Goal: Task Accomplishment & Management: Use online tool/utility

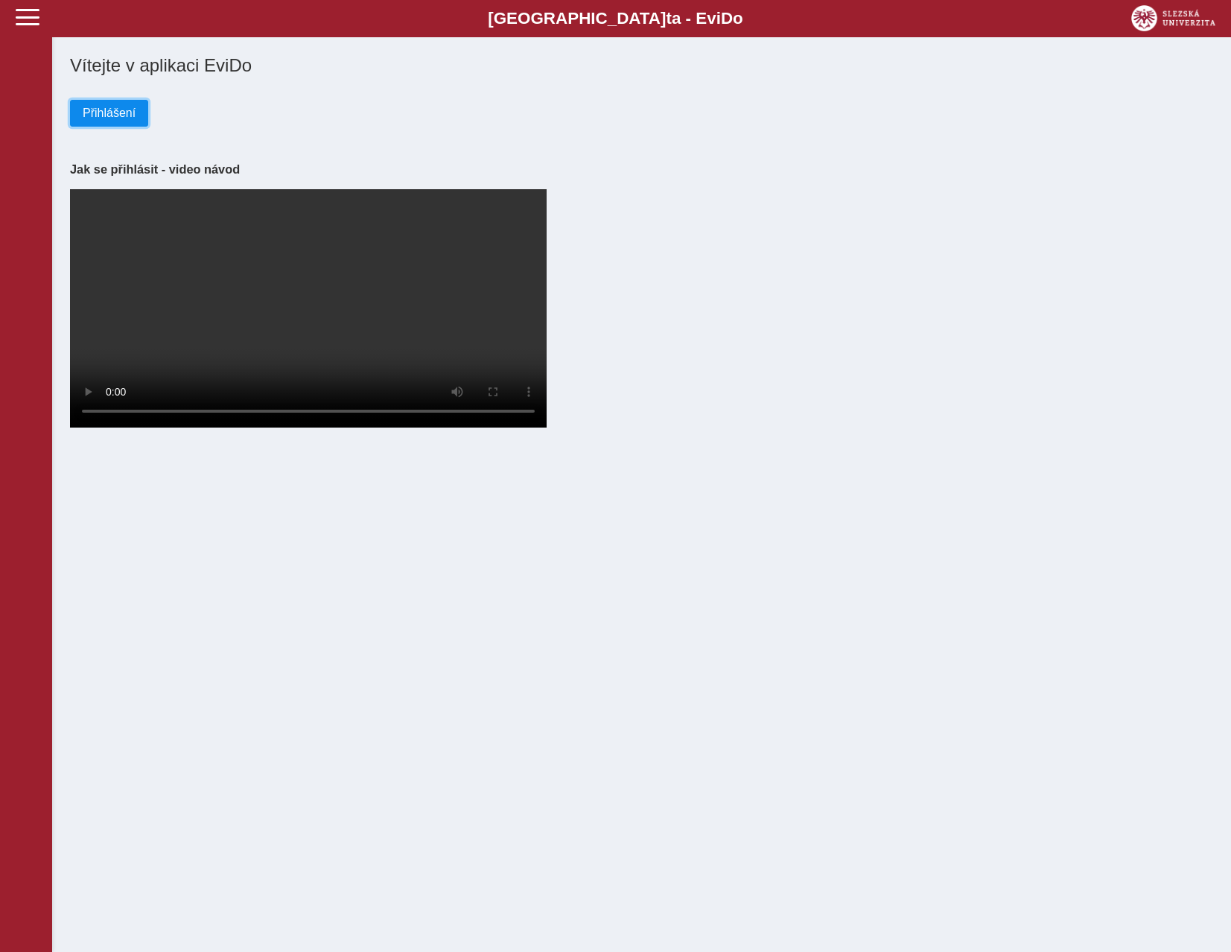
click at [109, 120] on span "Přihlášení" at bounding box center [109, 113] width 53 height 13
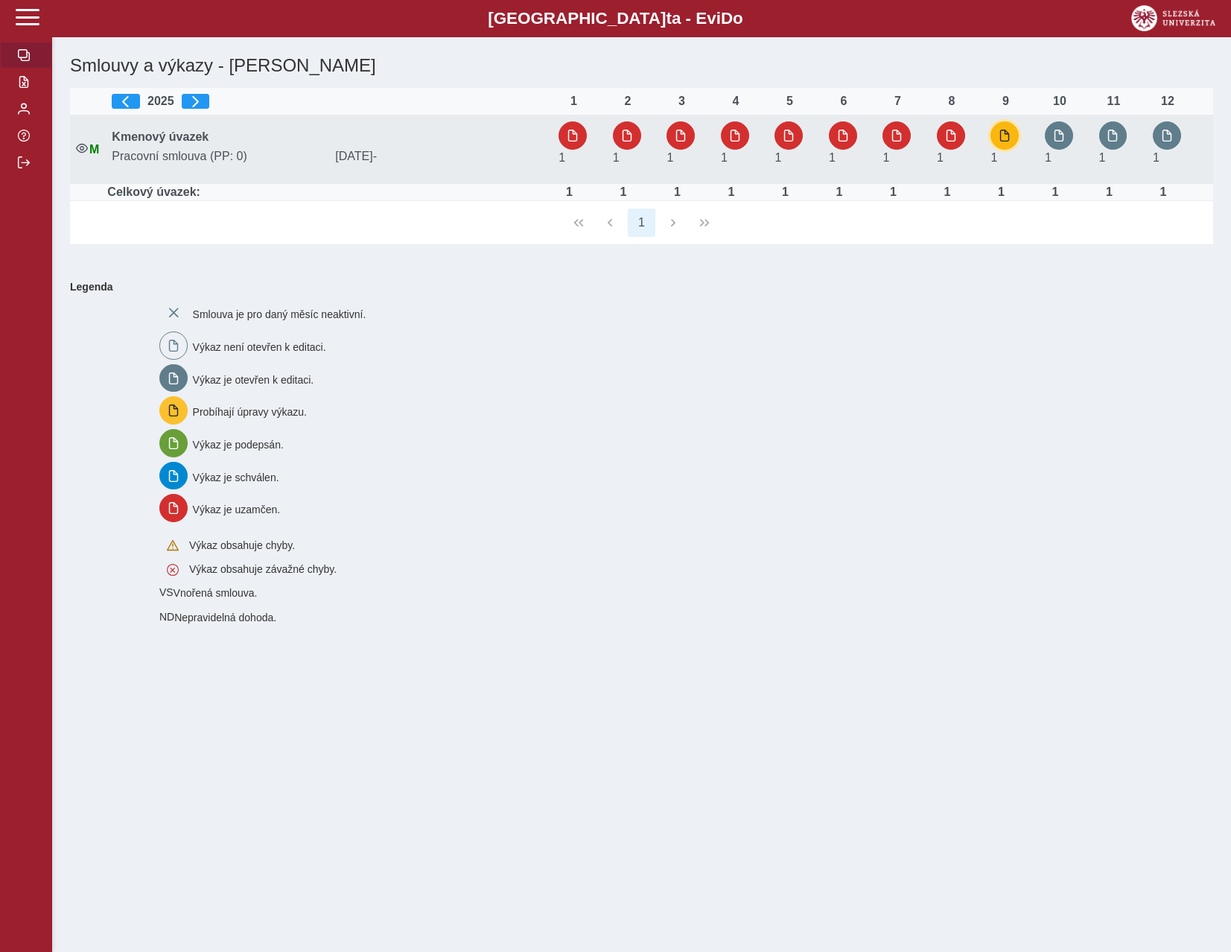
click at [1013, 136] on button "button" at bounding box center [1005, 135] width 28 height 28
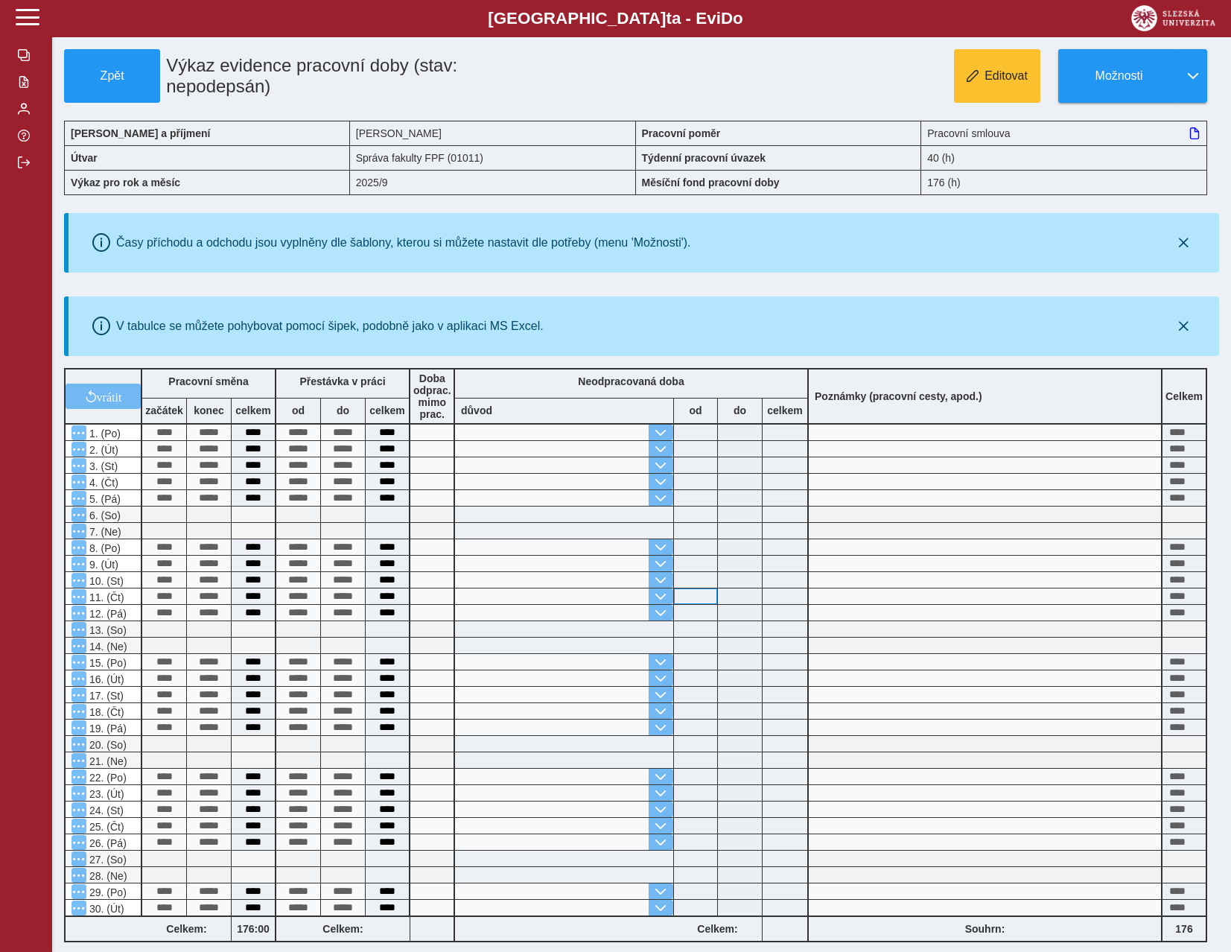
scroll to position [212, 0]
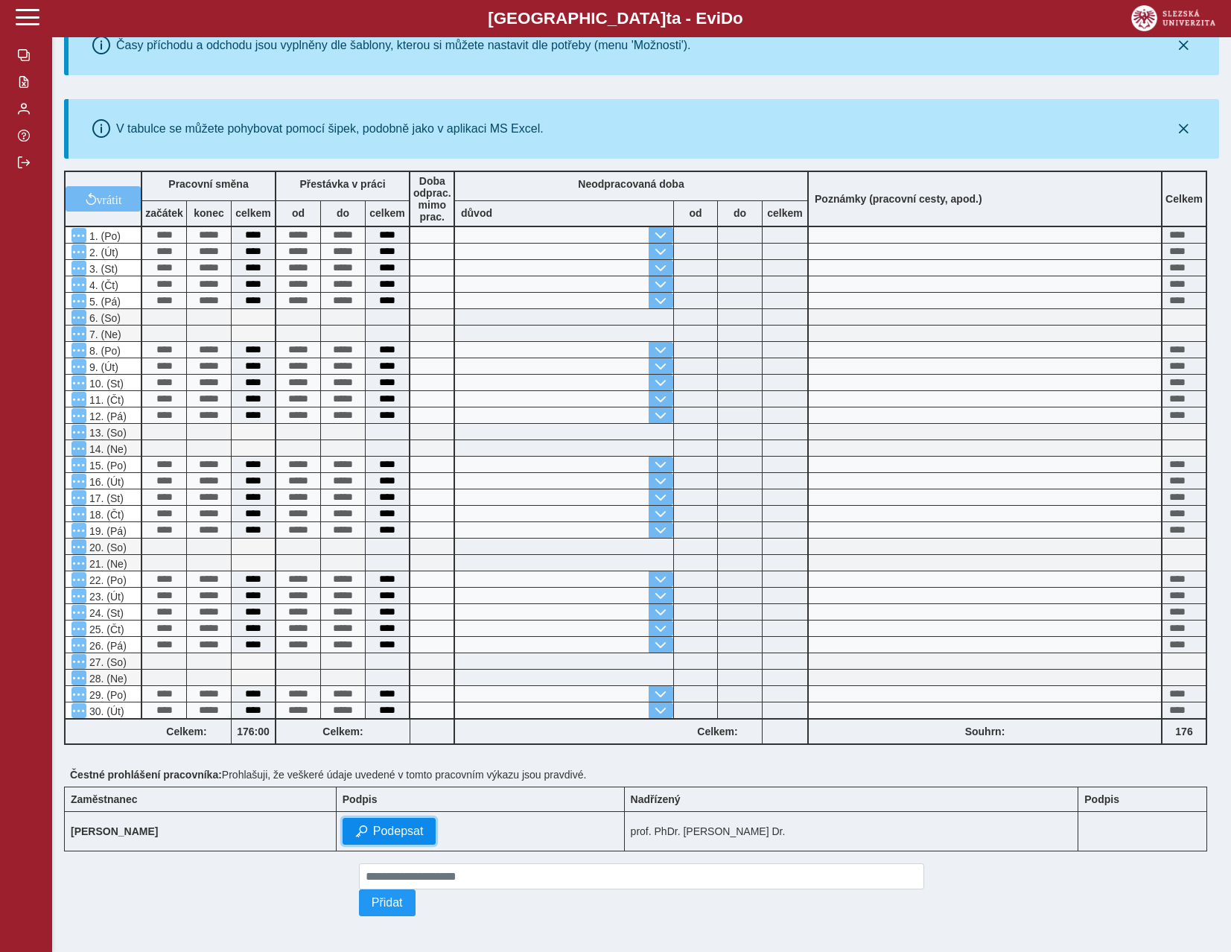
click at [424, 825] on span "Podepsat" at bounding box center [398, 831] width 51 height 13
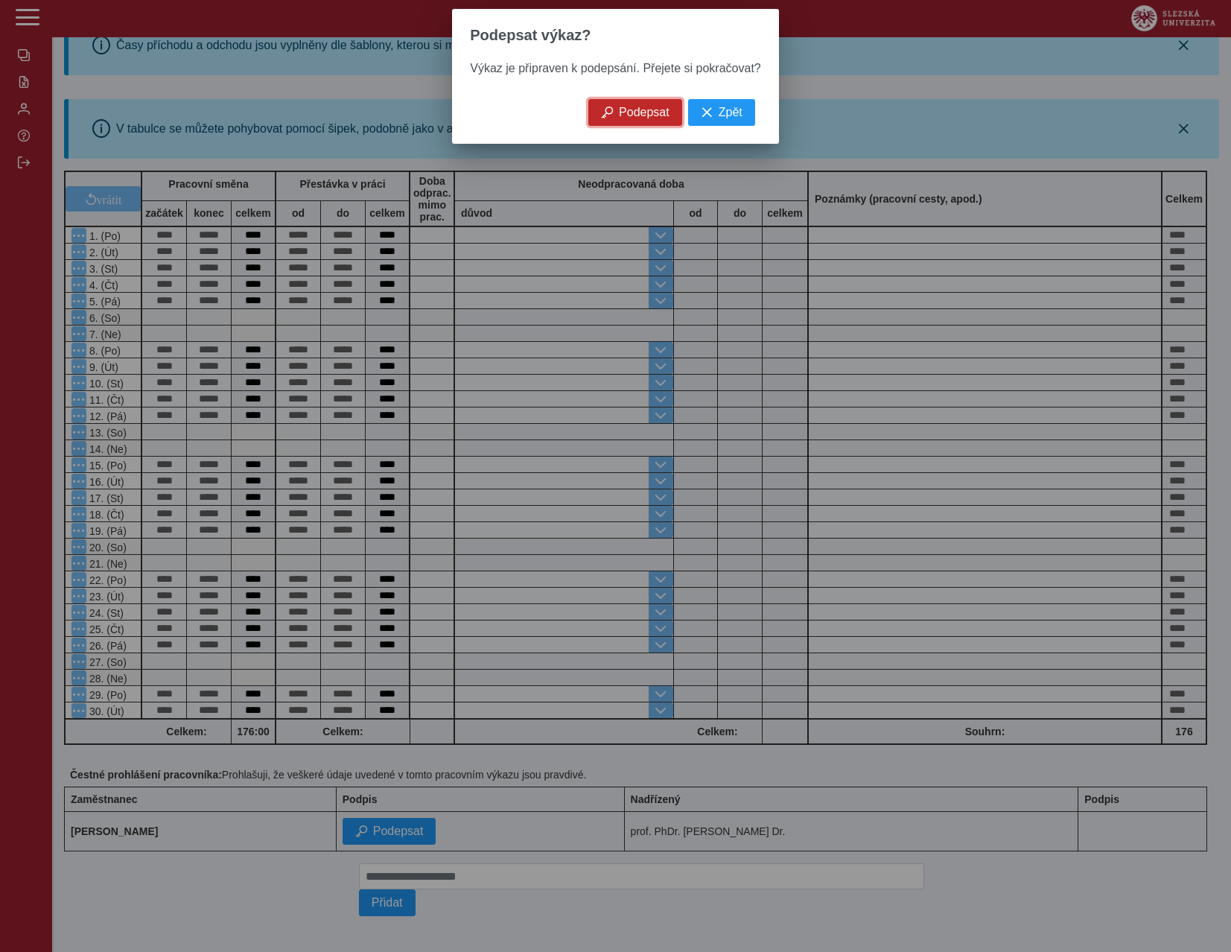
click at [650, 119] on span "Podepsat" at bounding box center [644, 112] width 51 height 13
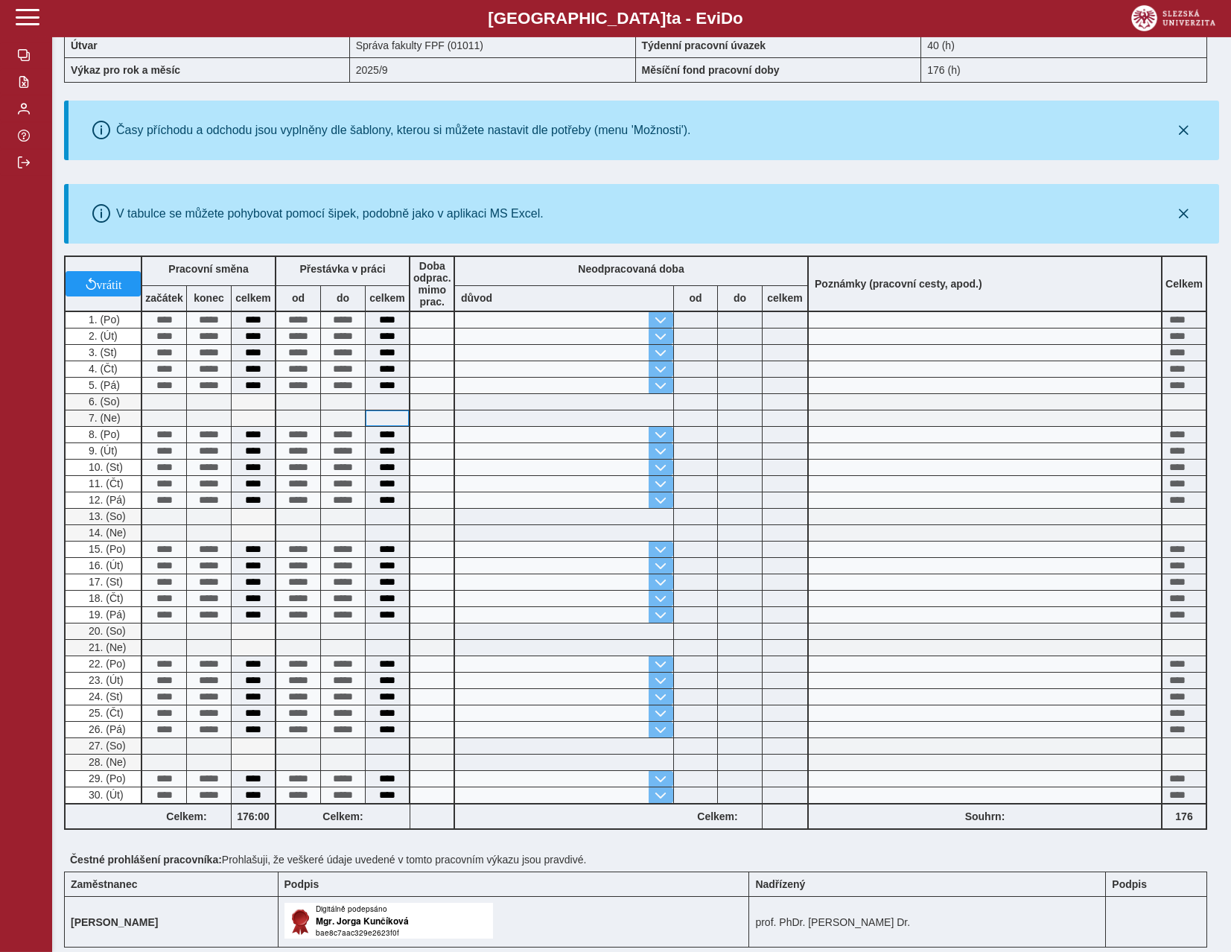
scroll to position [266, 0]
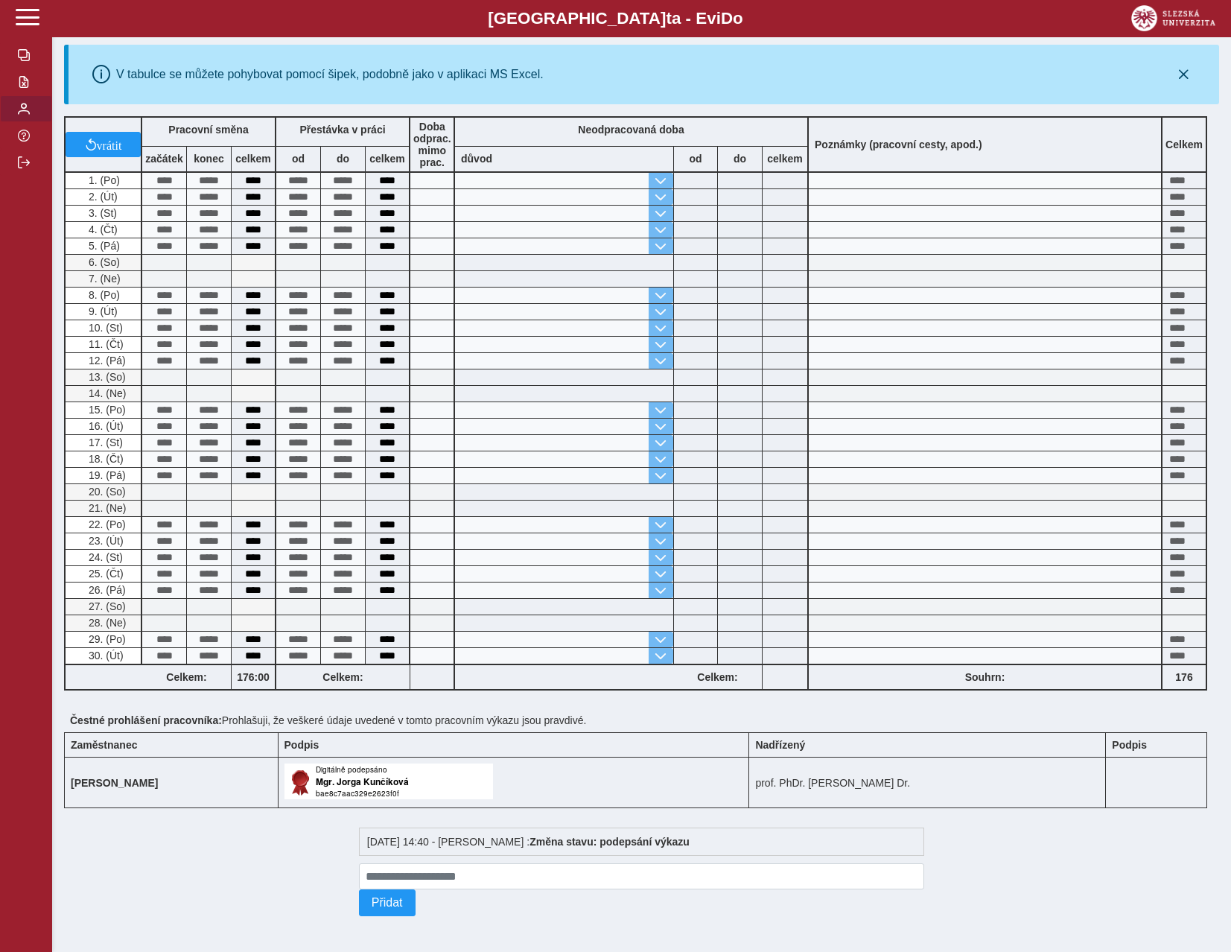
click at [12, 122] on button "button" at bounding box center [26, 108] width 52 height 27
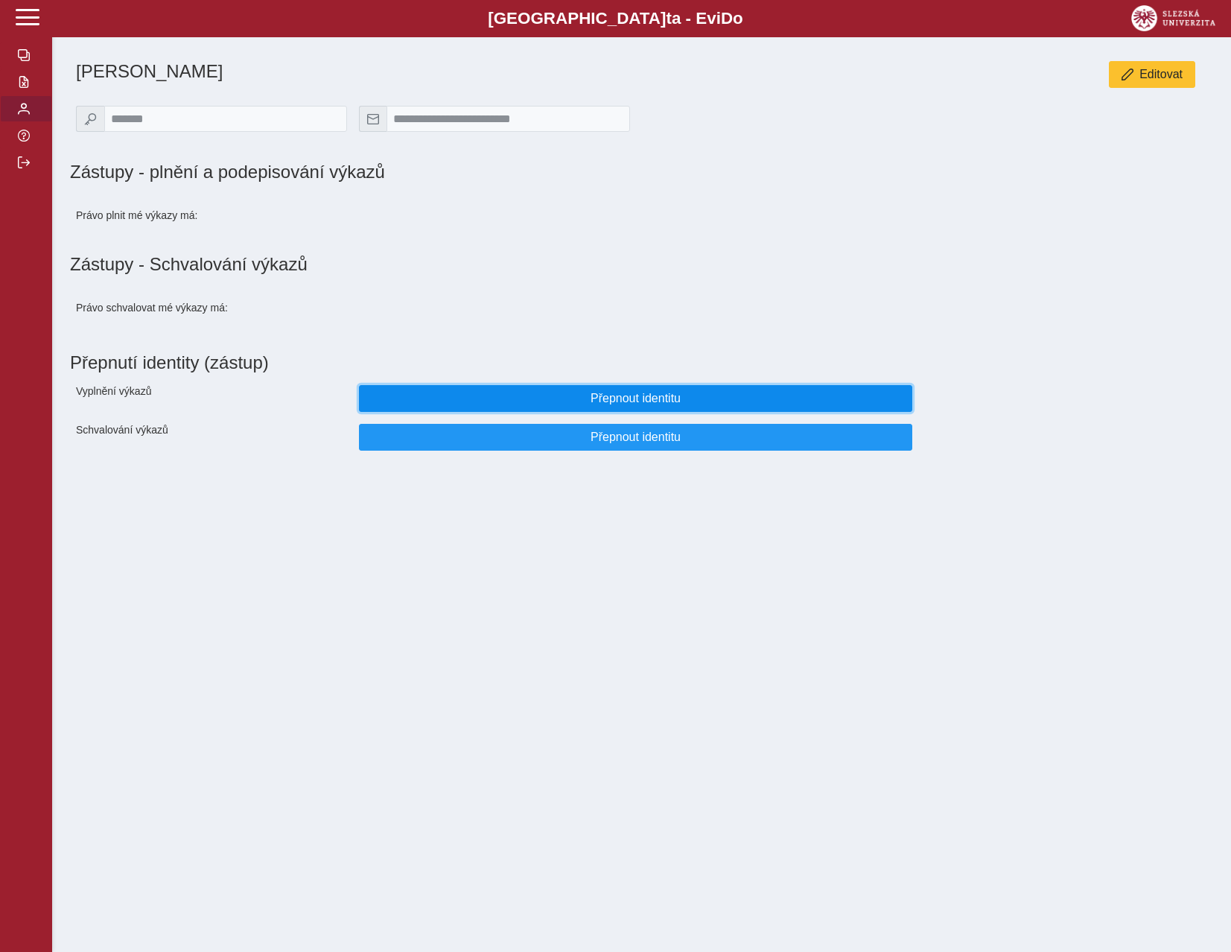
click at [646, 405] on span "Přepnout identitu" at bounding box center [636, 398] width 529 height 13
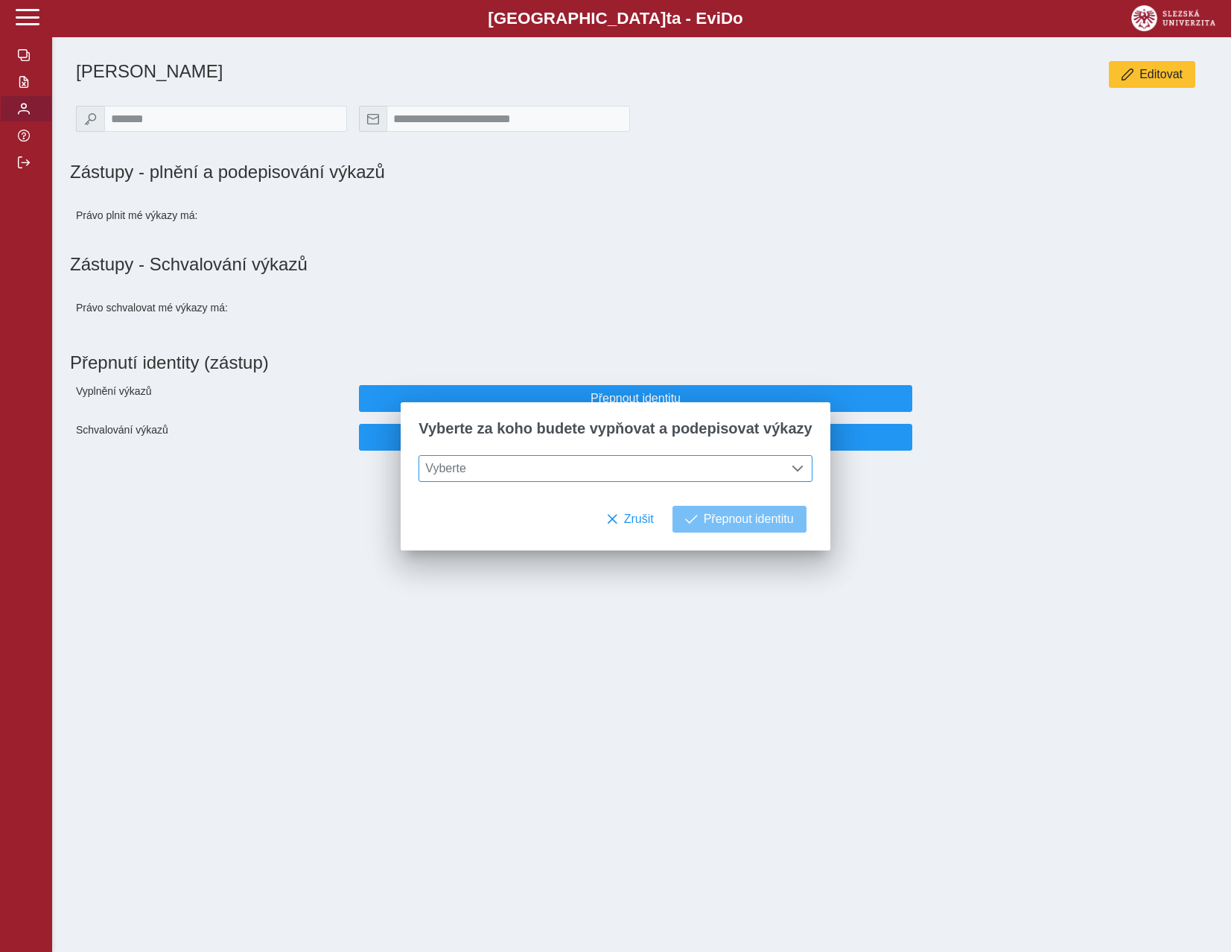
click at [533, 466] on span "Vyberte" at bounding box center [601, 468] width 364 height 25
click at [502, 545] on li "prof. PhDr. [PERSON_NAME] Dr." at bounding box center [615, 541] width 392 height 25
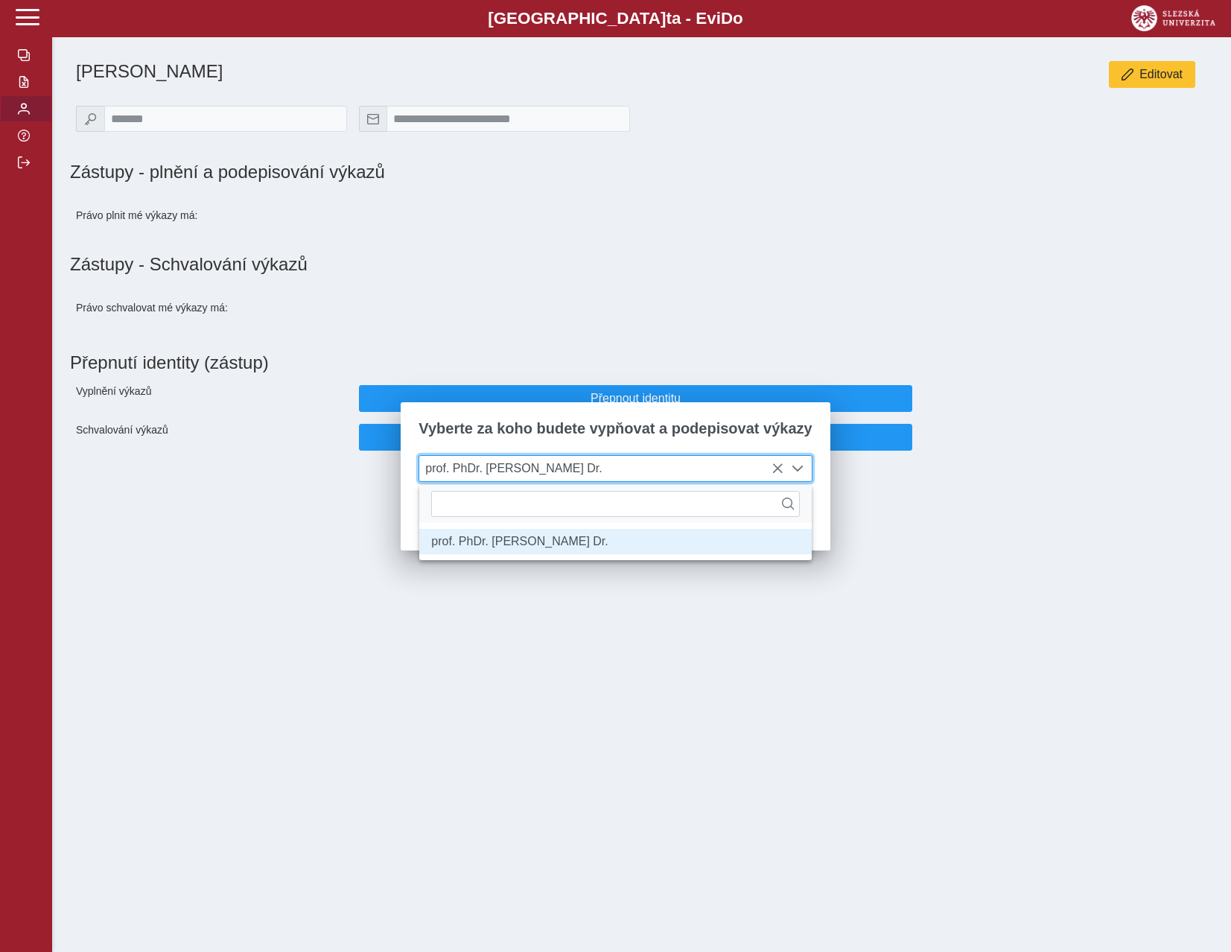
scroll to position [8, 61]
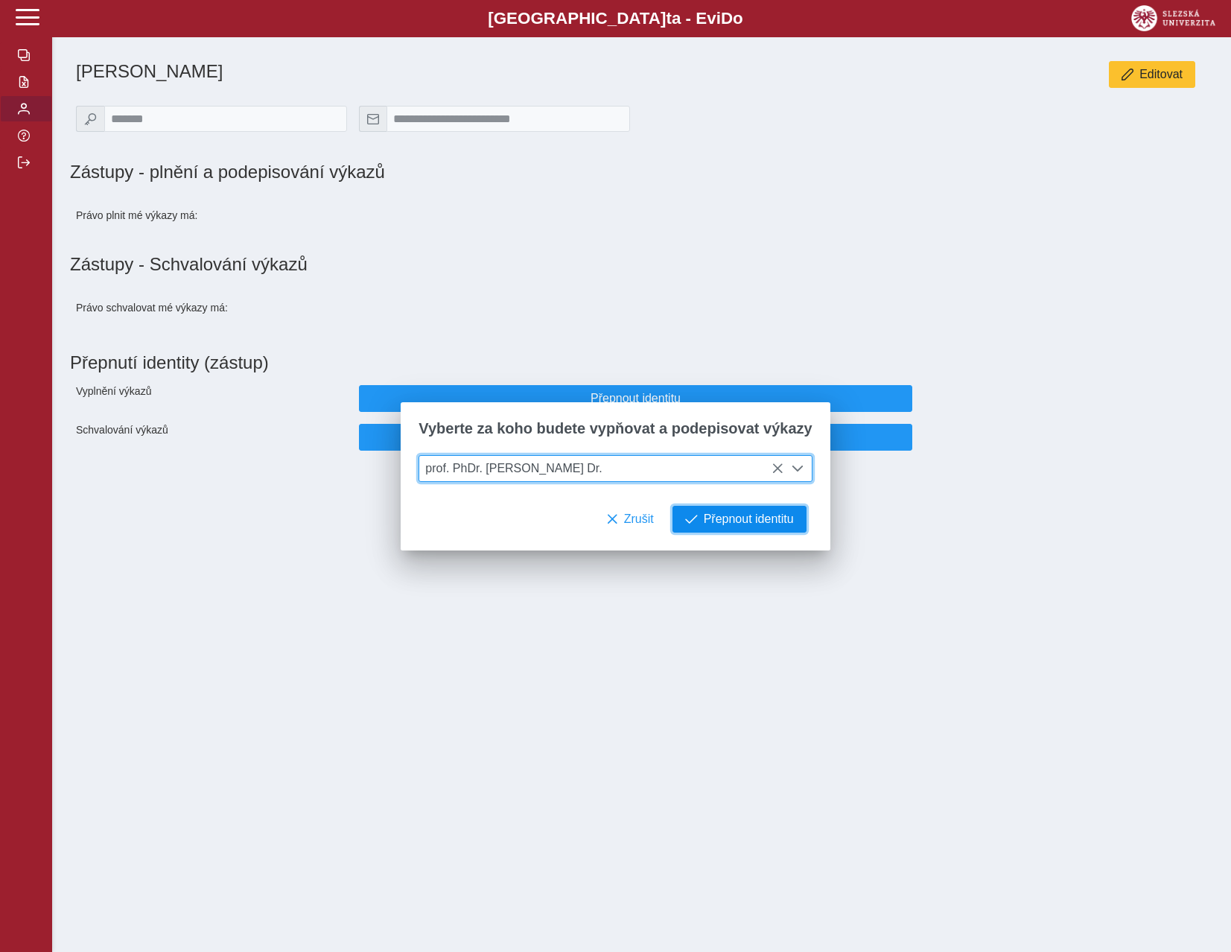
click at [721, 526] on span "Přepnout identitu" at bounding box center [749, 519] width 90 height 13
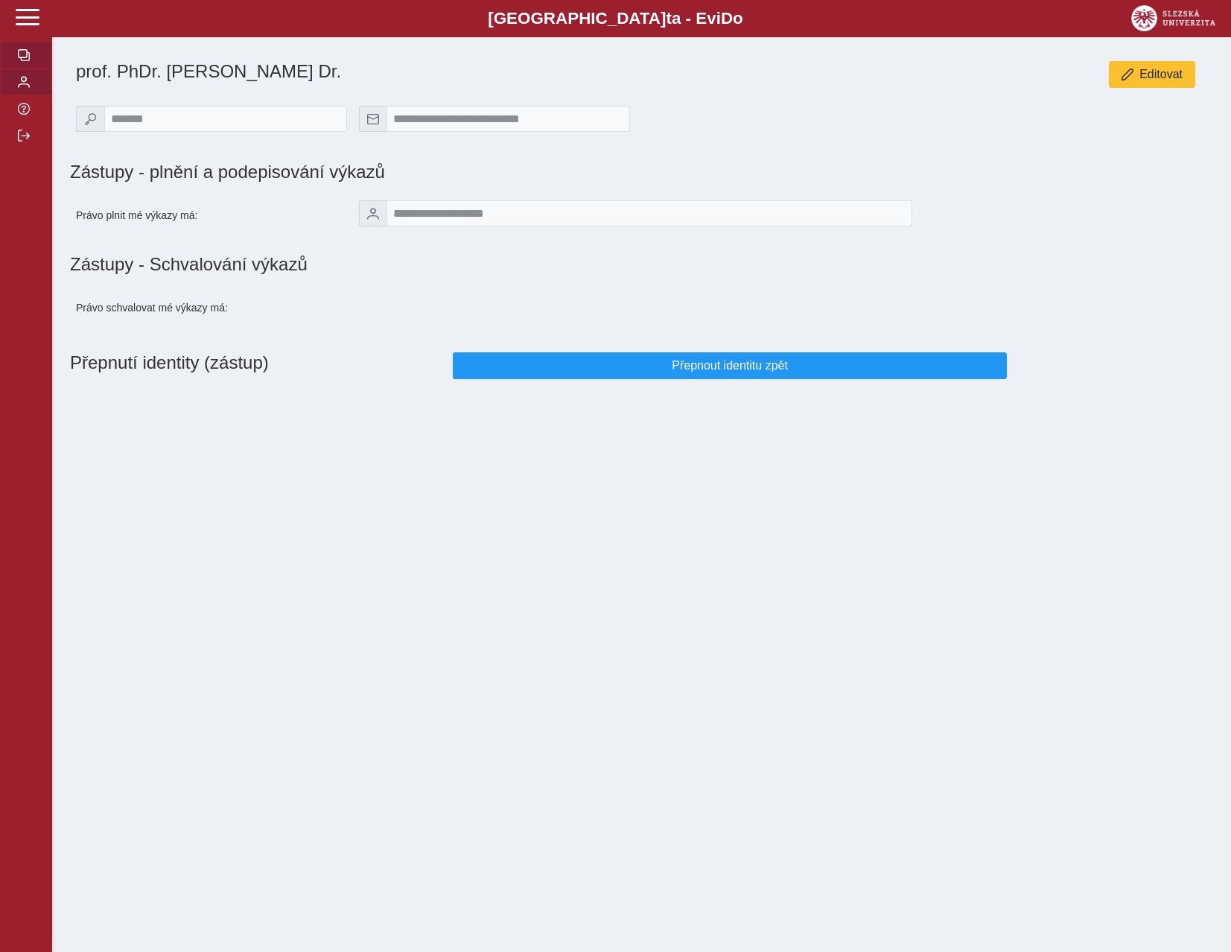
click at [29, 61] on span "button" at bounding box center [24, 55] width 12 height 12
